Goal: Task Accomplishment & Management: Manage account settings

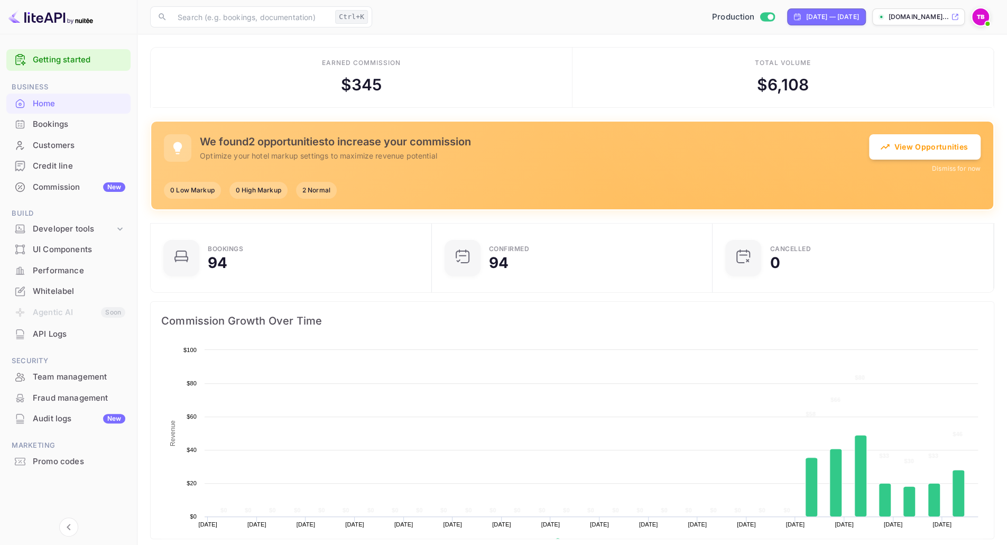
scroll to position [163, 267]
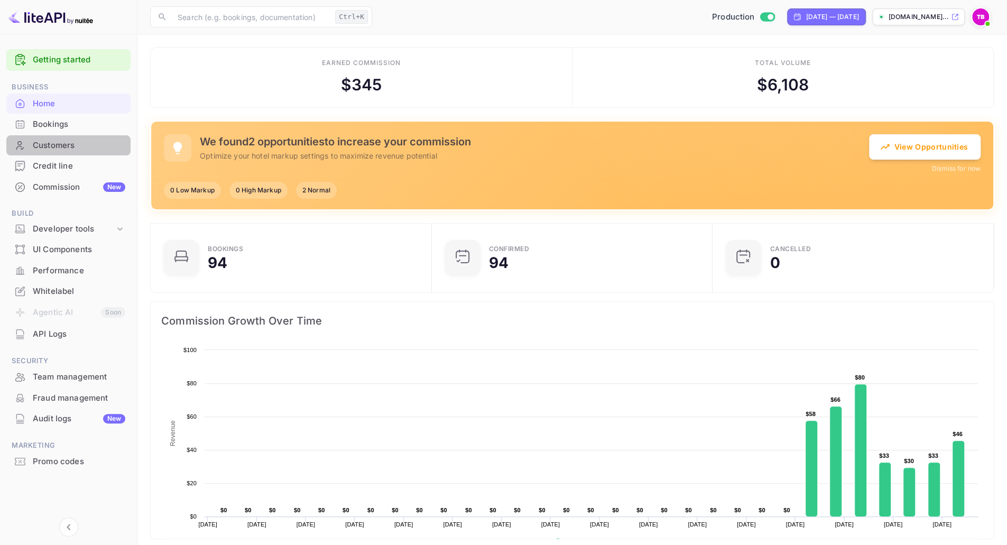
click at [58, 141] on div "Customers" at bounding box center [79, 145] width 92 height 12
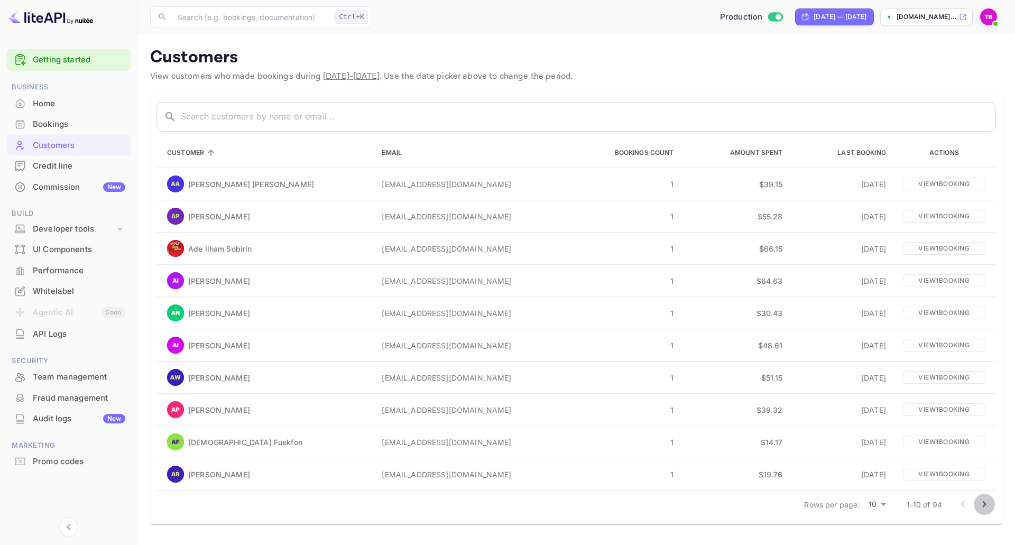
click at [980, 505] on icon "Go to next page" at bounding box center [984, 504] width 13 height 13
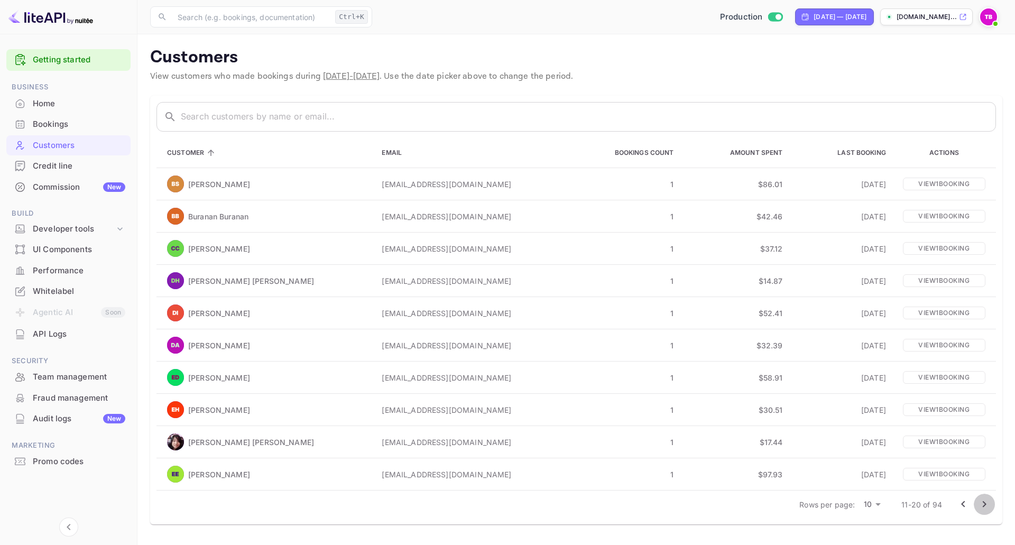
click at [980, 505] on icon "Go to next page" at bounding box center [984, 504] width 13 height 13
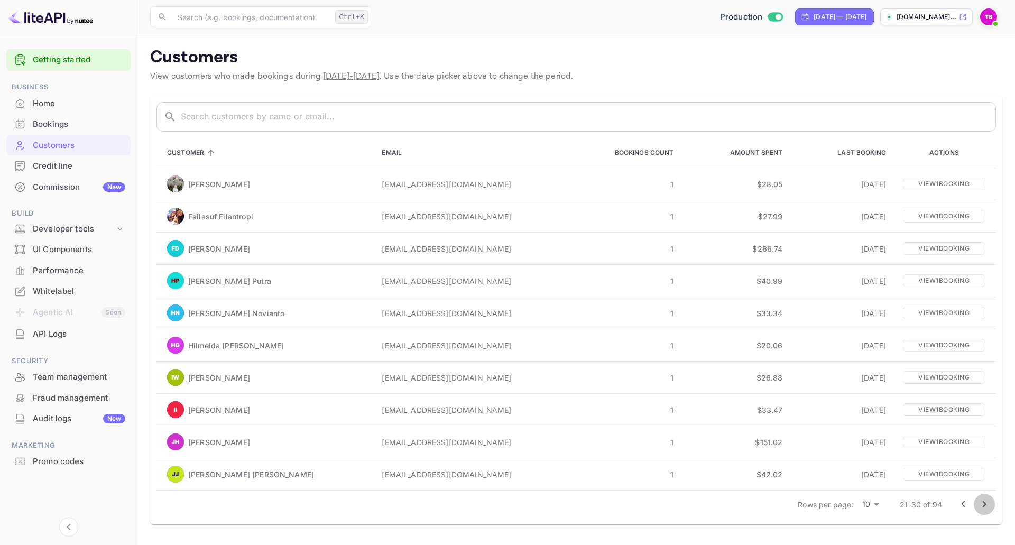
click at [980, 505] on icon "Go to next page" at bounding box center [984, 504] width 13 height 13
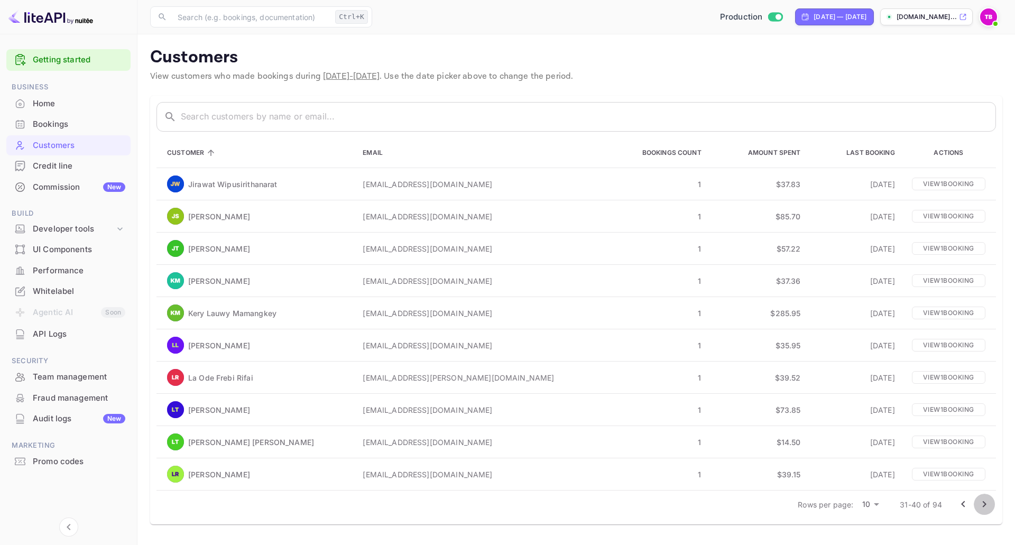
click at [980, 505] on icon "Go to next page" at bounding box center [984, 504] width 13 height 13
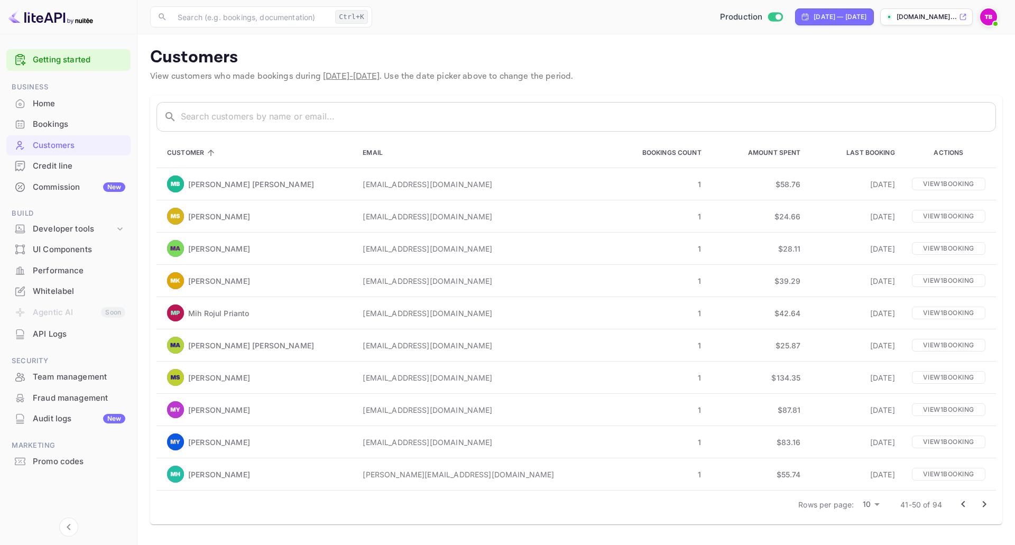
click at [980, 505] on icon "Go to next page" at bounding box center [984, 504] width 13 height 13
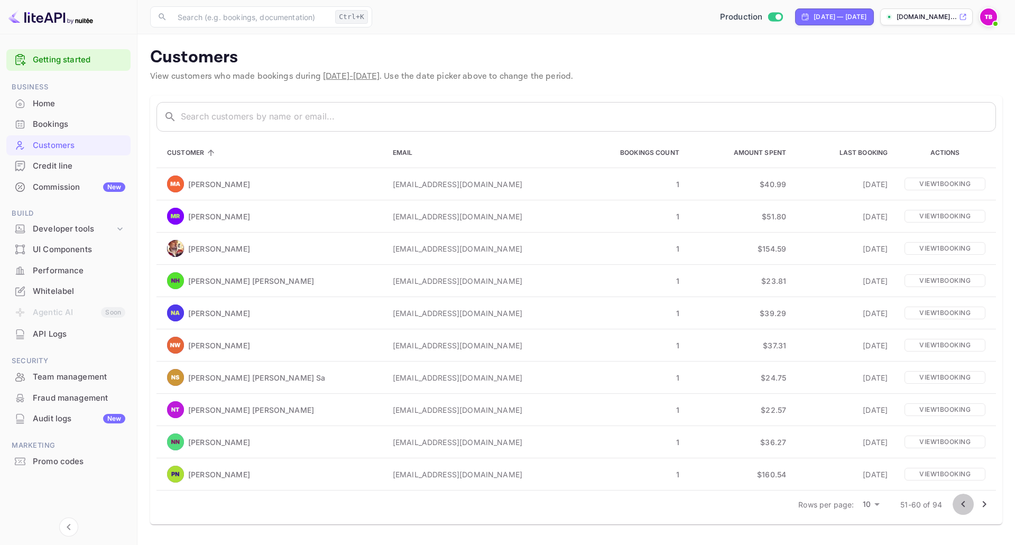
click at [961, 503] on icon "Go to previous page" at bounding box center [962, 504] width 13 height 13
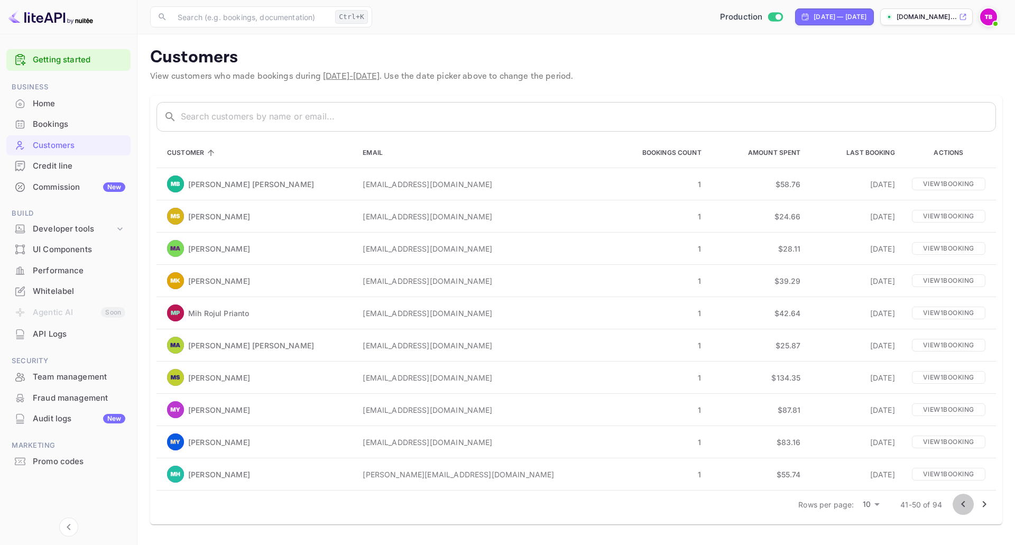
click at [961, 503] on icon "Go to previous page" at bounding box center [962, 504] width 13 height 13
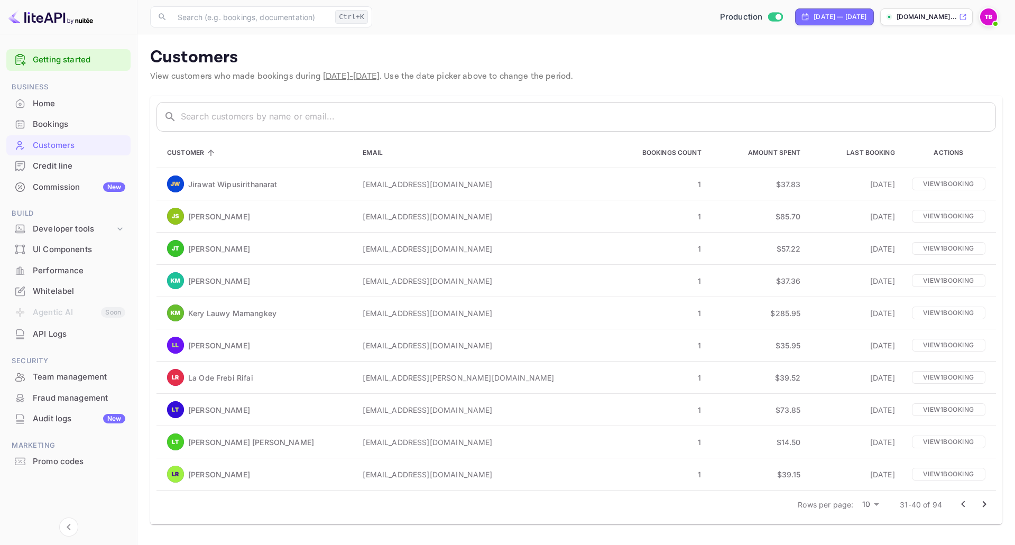
click at [961, 503] on icon "Go to previous page" at bounding box center [962, 504] width 13 height 13
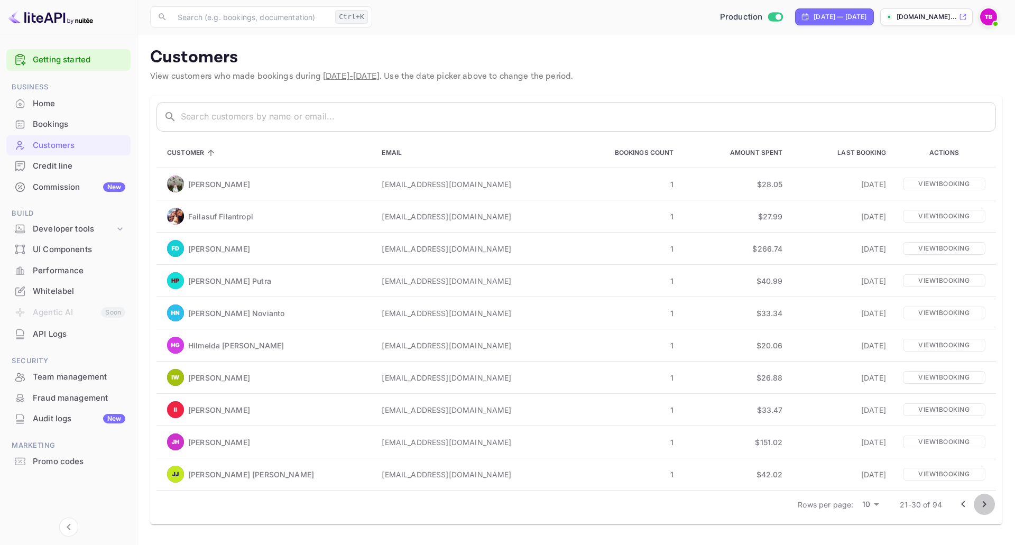
click at [982, 507] on icon "Go to next page" at bounding box center [984, 504] width 13 height 13
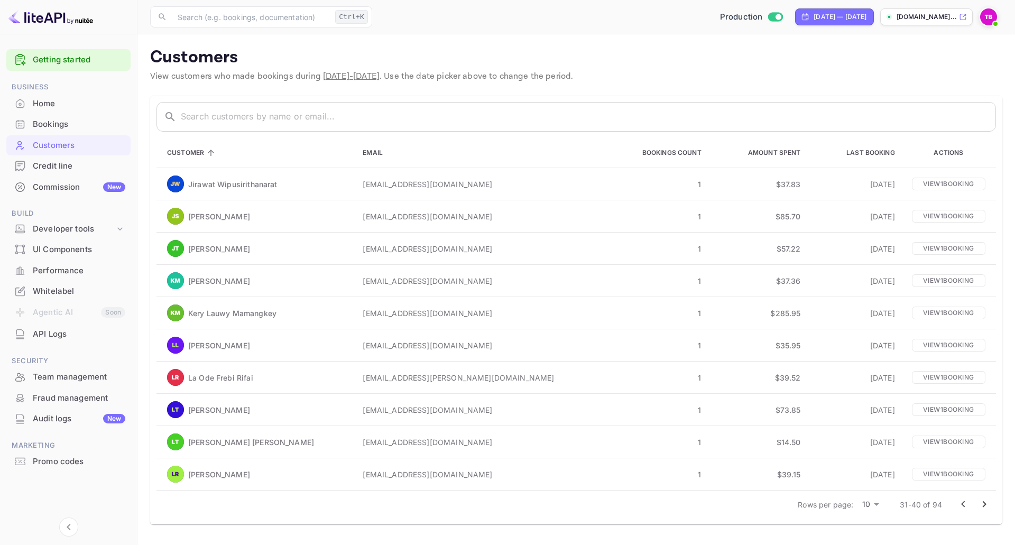
click at [982, 507] on icon "Go to next page" at bounding box center [984, 504] width 13 height 13
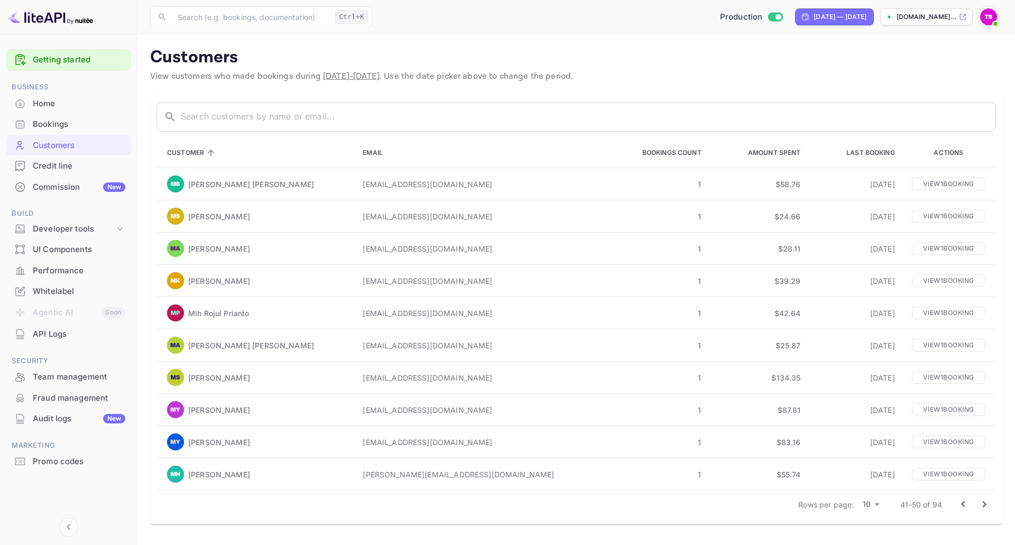
click at [982, 507] on icon "Go to next page" at bounding box center [984, 504] width 13 height 13
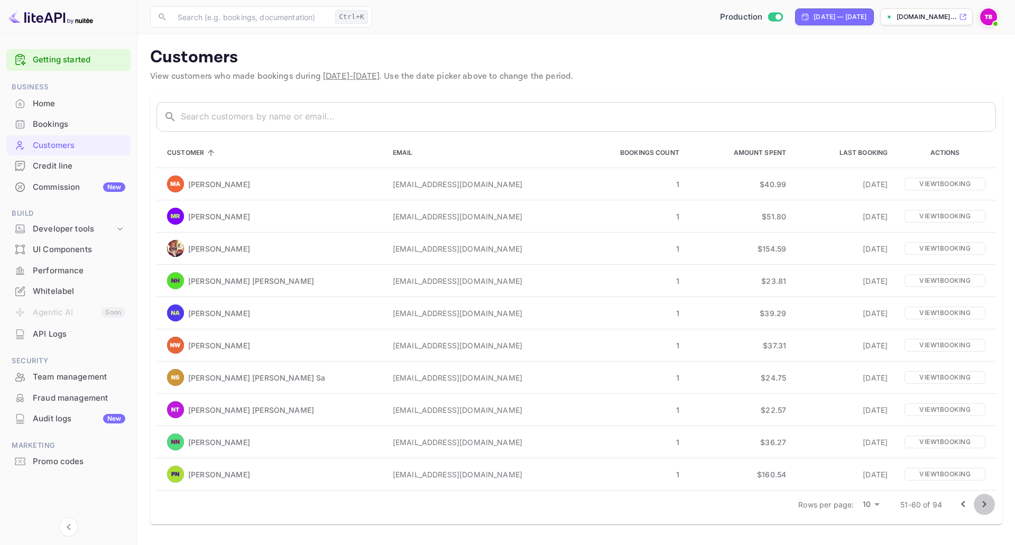
click at [982, 507] on icon "Go to next page" at bounding box center [984, 504] width 13 height 13
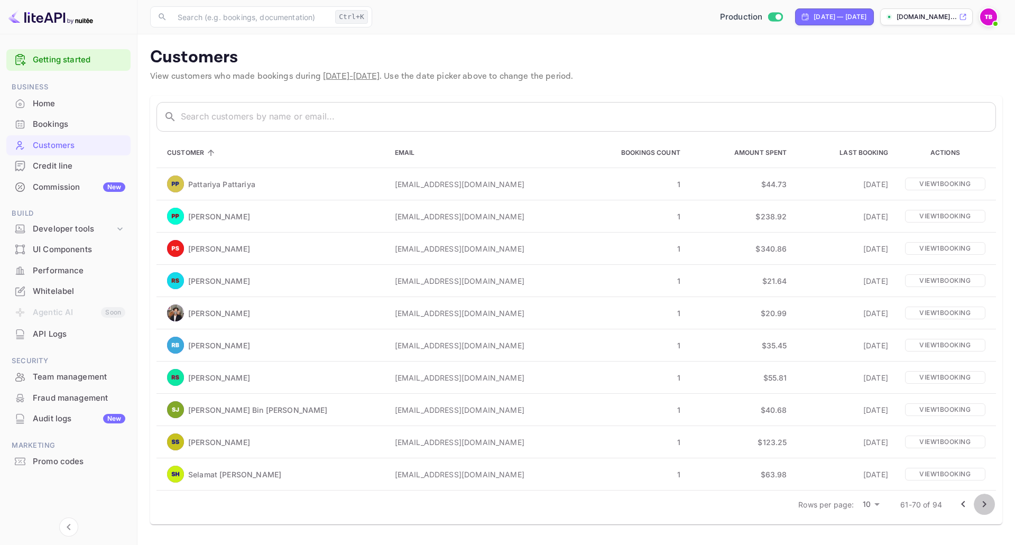
click at [982, 507] on icon "Go to next page" at bounding box center [984, 504] width 13 height 13
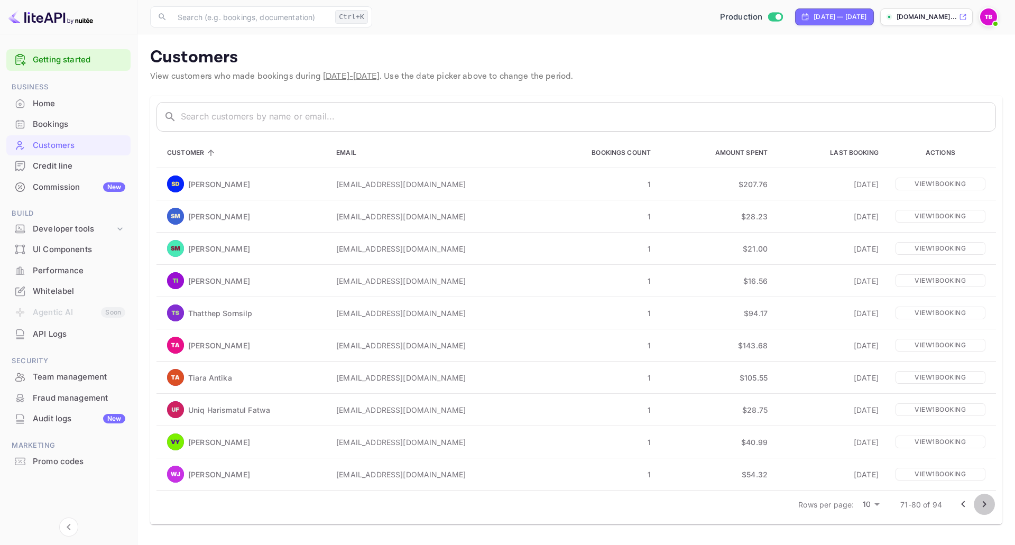
click at [982, 507] on icon "Go to next page" at bounding box center [984, 504] width 13 height 13
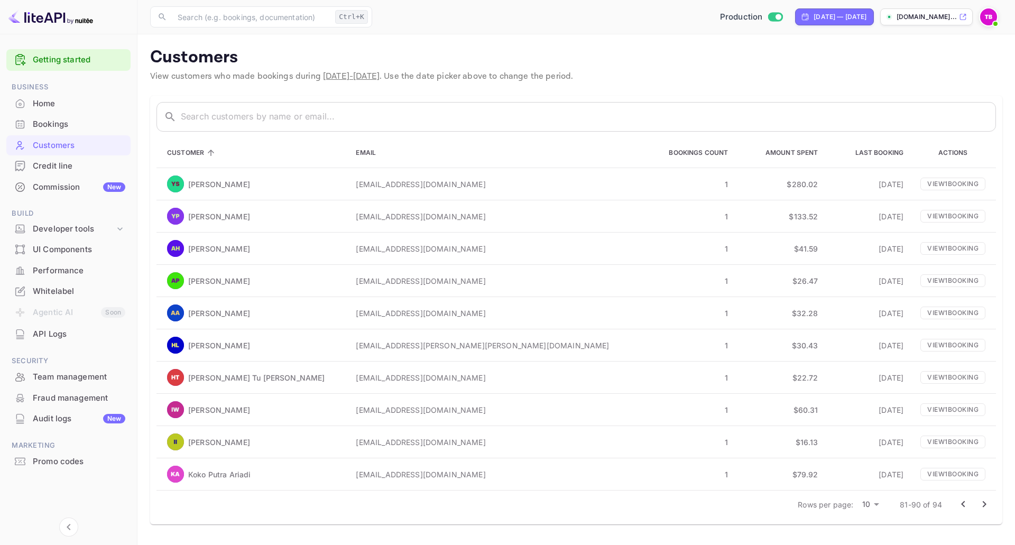
click at [982, 507] on icon "Go to next page" at bounding box center [984, 504] width 13 height 13
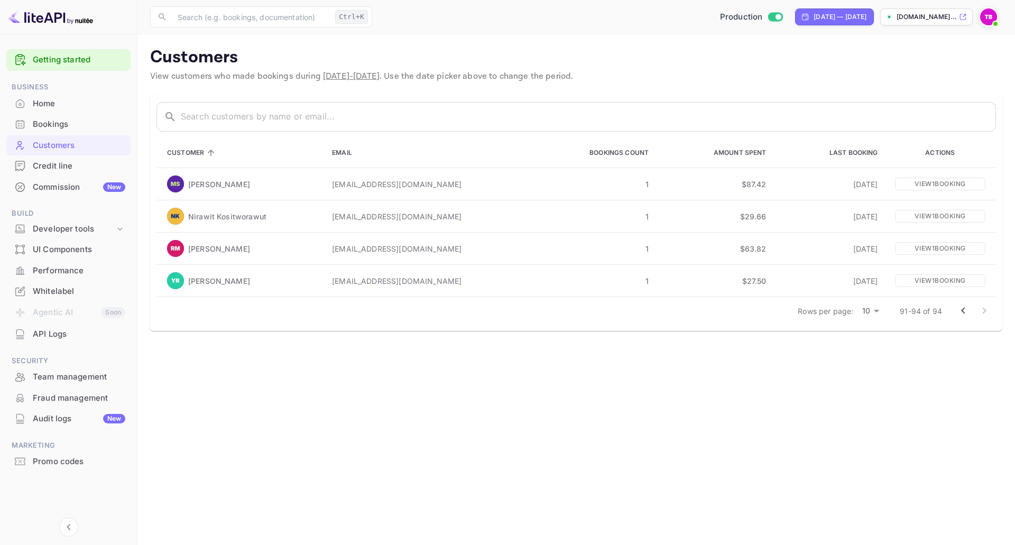
click at [84, 382] on div "Team management" at bounding box center [79, 377] width 92 height 12
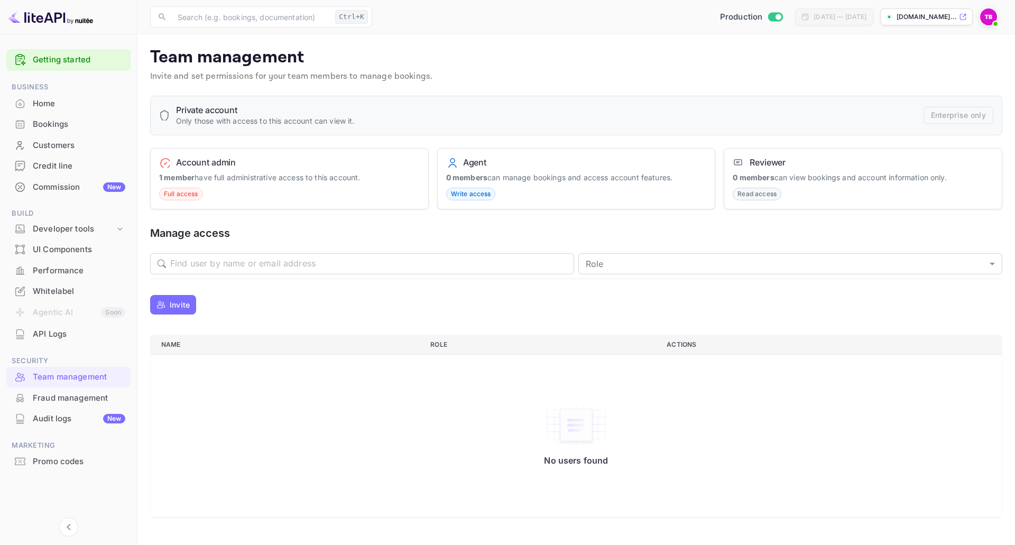
click at [469, 163] on h6 "Agent" at bounding box center [474, 162] width 23 height 11
click at [466, 194] on span "Write access" at bounding box center [471, 194] width 49 height 10
click at [768, 162] on h6 "Reviewer" at bounding box center [767, 162] width 36 height 11
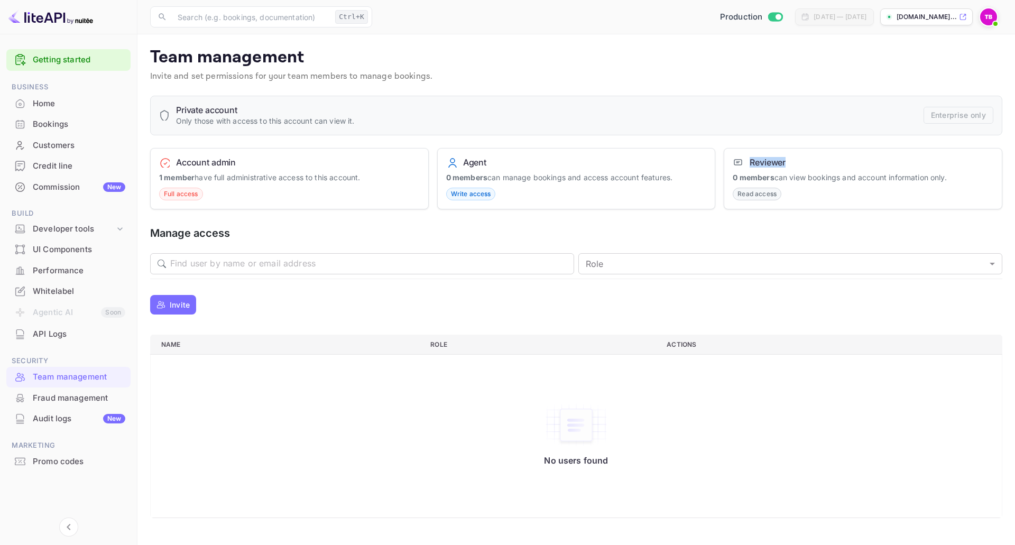
click at [768, 162] on h6 "Reviewer" at bounding box center [767, 162] width 36 height 11
click at [181, 304] on p "Invite" at bounding box center [180, 304] width 20 height 11
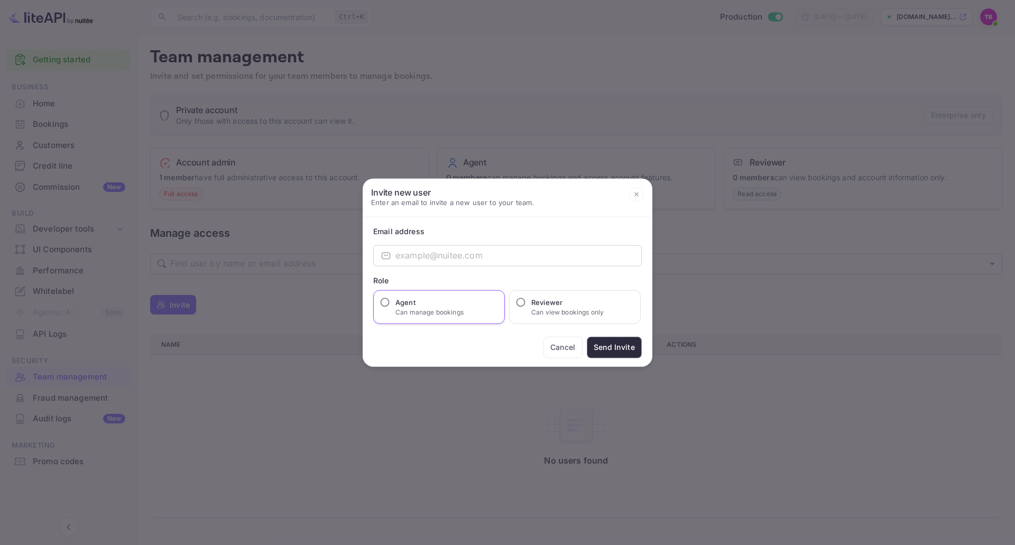
click at [406, 300] on h6 "Agent" at bounding box center [429, 301] width 68 height 11
click at [390, 300] on input "Agent Can manage bookings" at bounding box center [384, 301] width 11 height 11
radio input "true"
click at [469, 254] on input "email" at bounding box center [518, 255] width 246 height 21
